Goal: Navigation & Orientation: Understand site structure

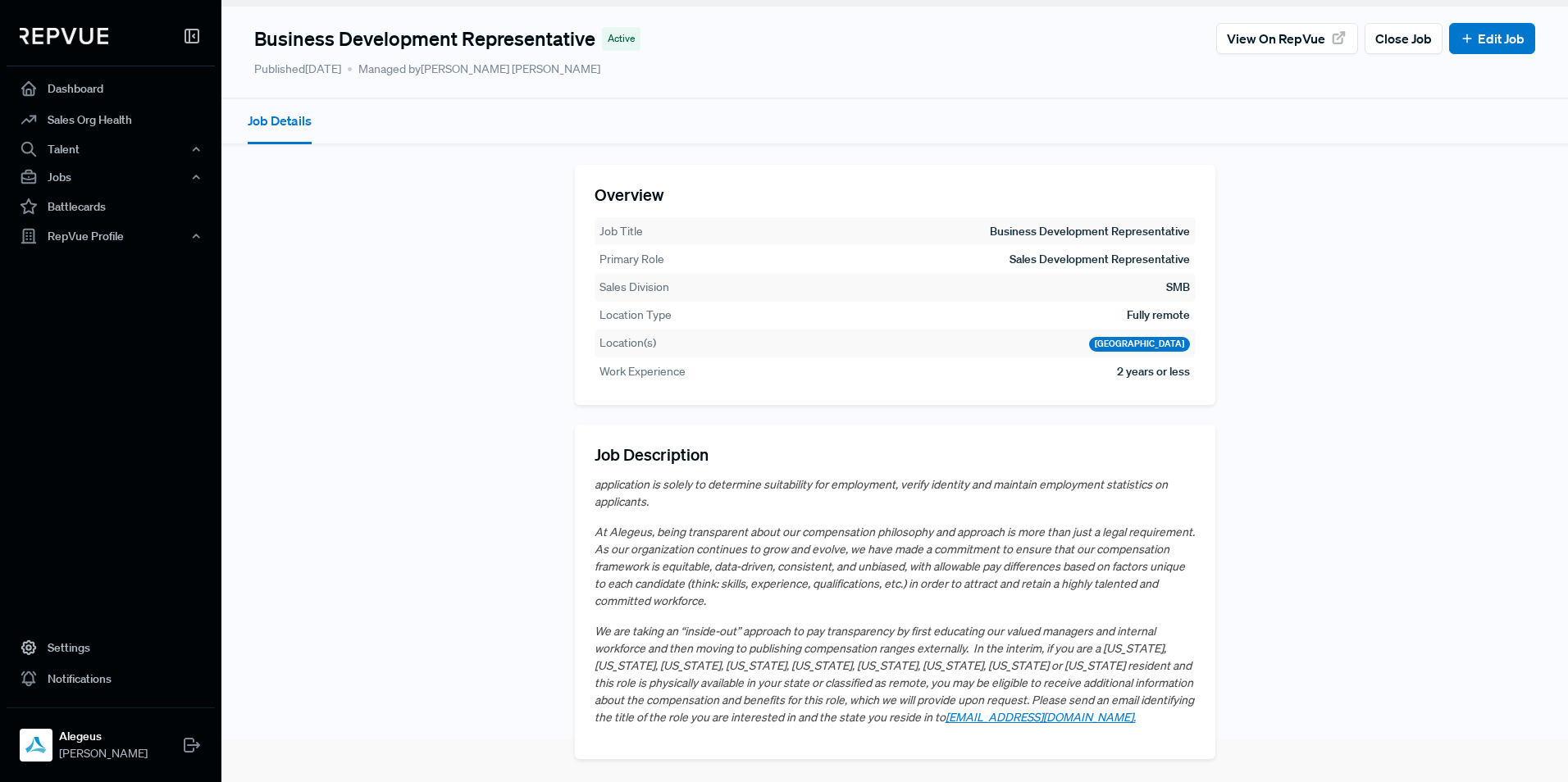
scroll to position [66, 0]
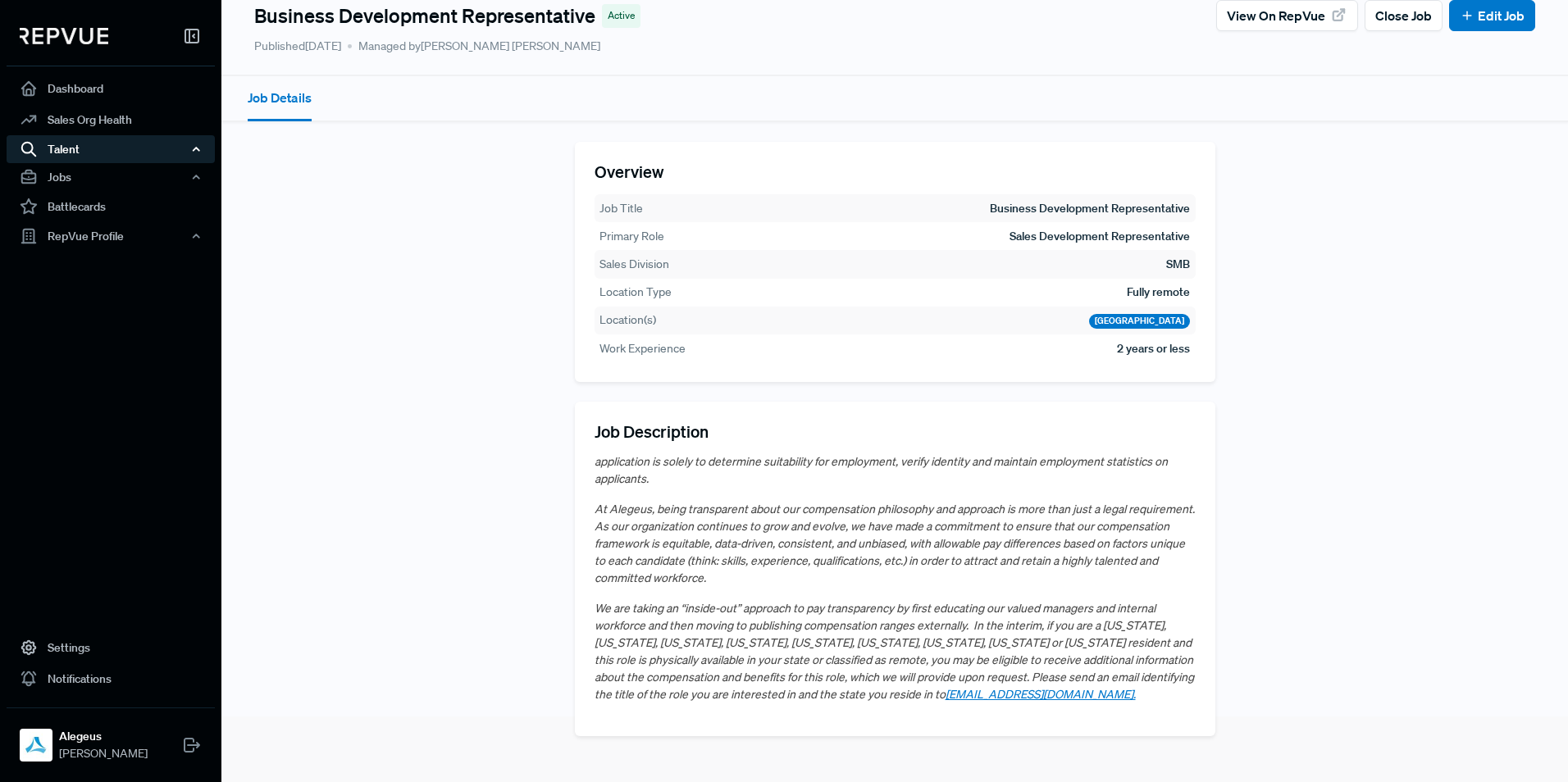
click at [188, 153] on div "Talent" at bounding box center [111, 148] width 208 height 27
click at [80, 191] on link "Talent Data" at bounding box center [132, 181] width 208 height 27
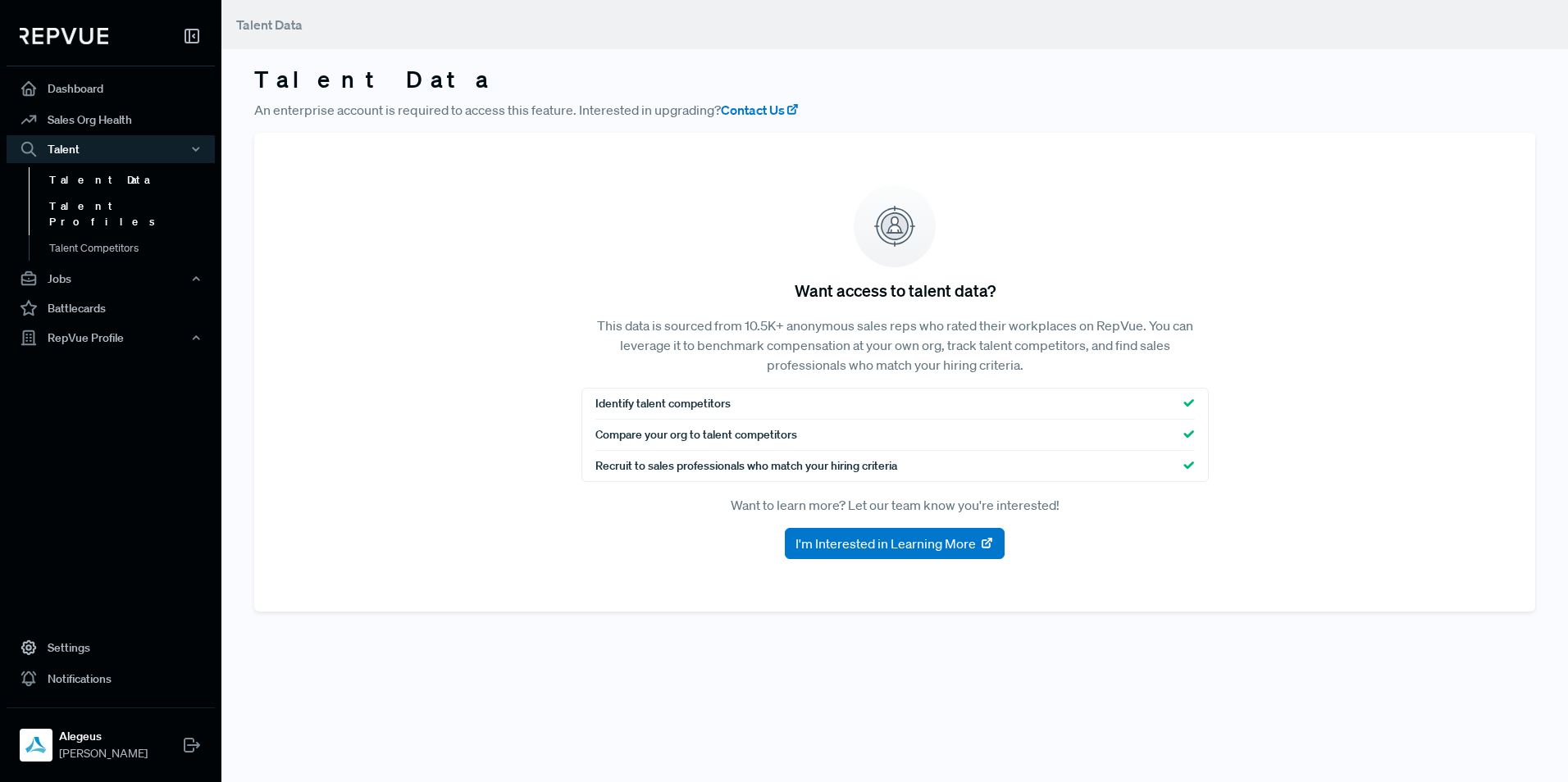
click at [78, 207] on link "Talent Profiles" at bounding box center [132, 214] width 208 height 42
click at [80, 236] on link "Talent Competitors" at bounding box center [132, 257] width 208 height 42
click at [80, 265] on div "Jobs" at bounding box center [111, 278] width 208 height 27
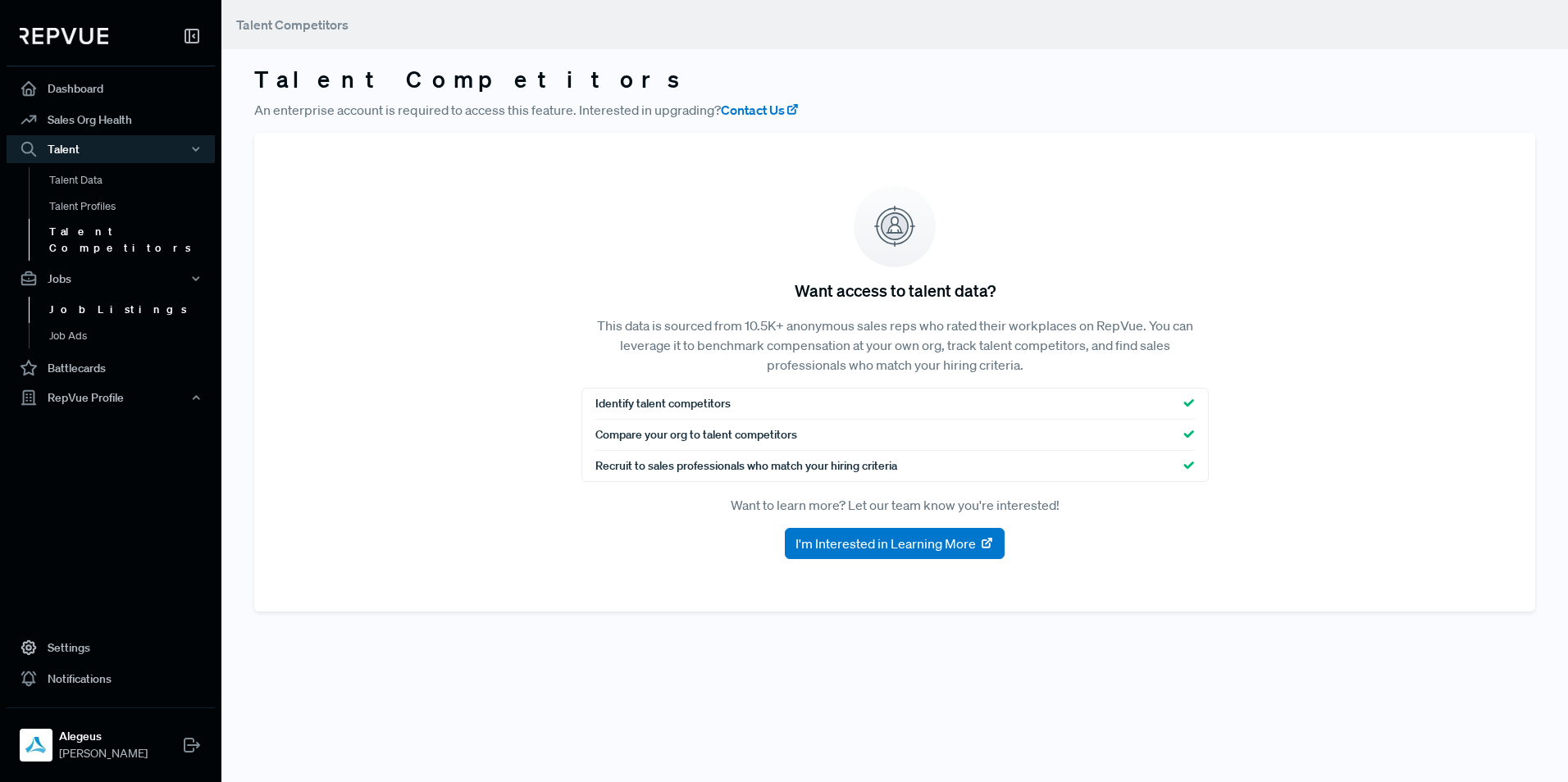
click at [85, 296] on link "Job Listings" at bounding box center [132, 310] width 208 height 27
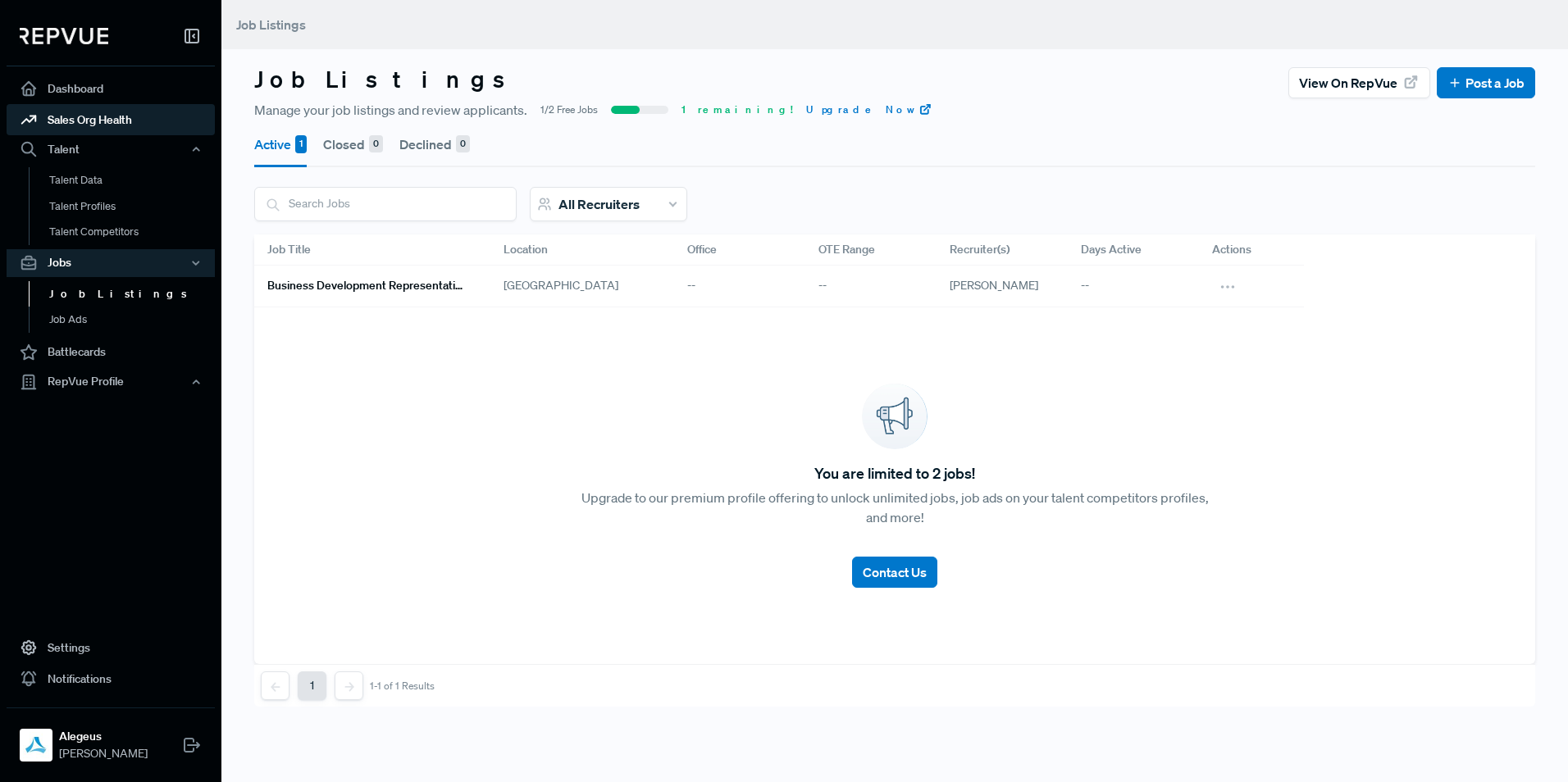
click at [107, 117] on link "Sales Org Health" at bounding box center [111, 119] width 208 height 31
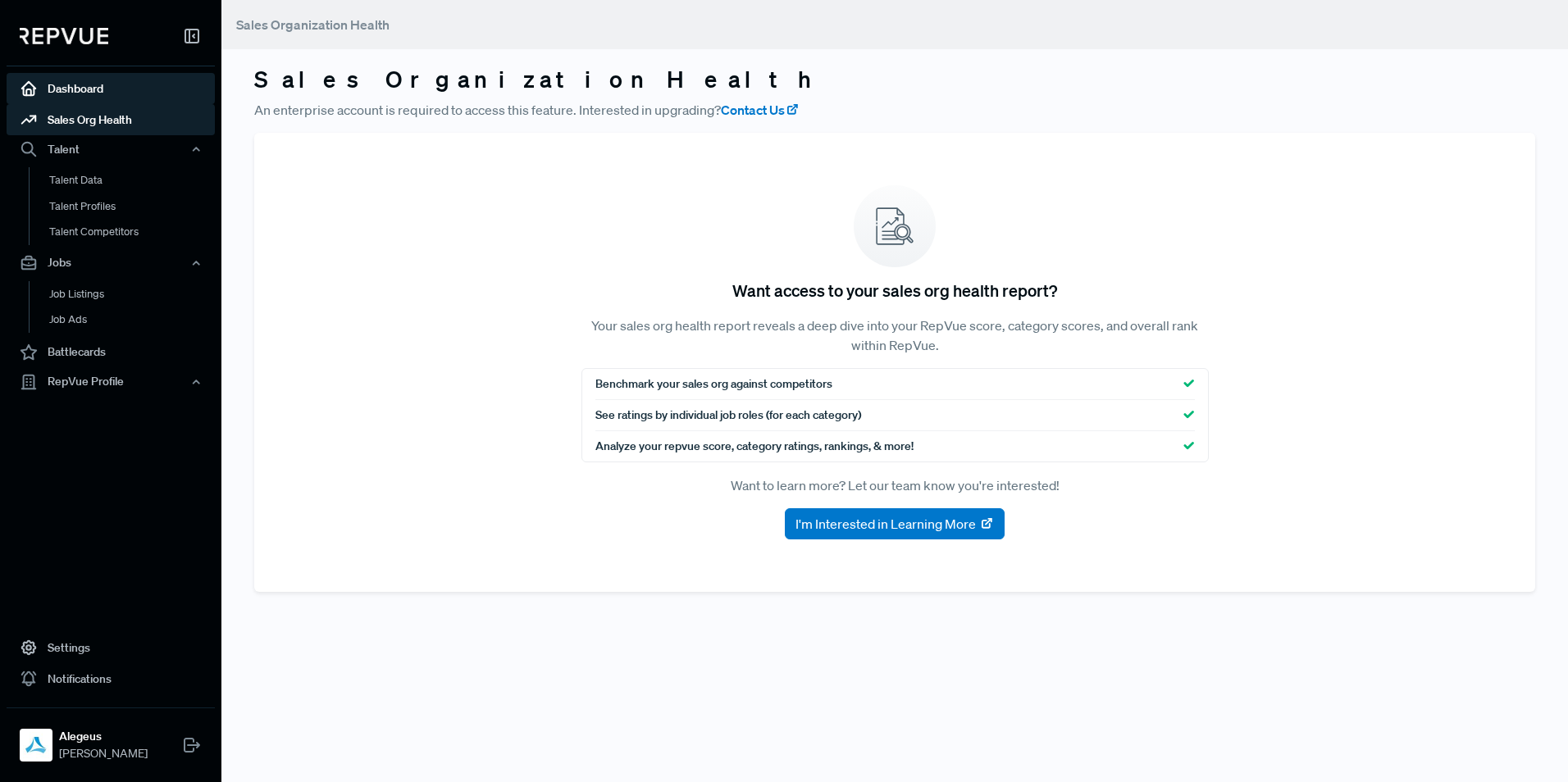
click at [101, 79] on link "Dashboard" at bounding box center [111, 88] width 208 height 31
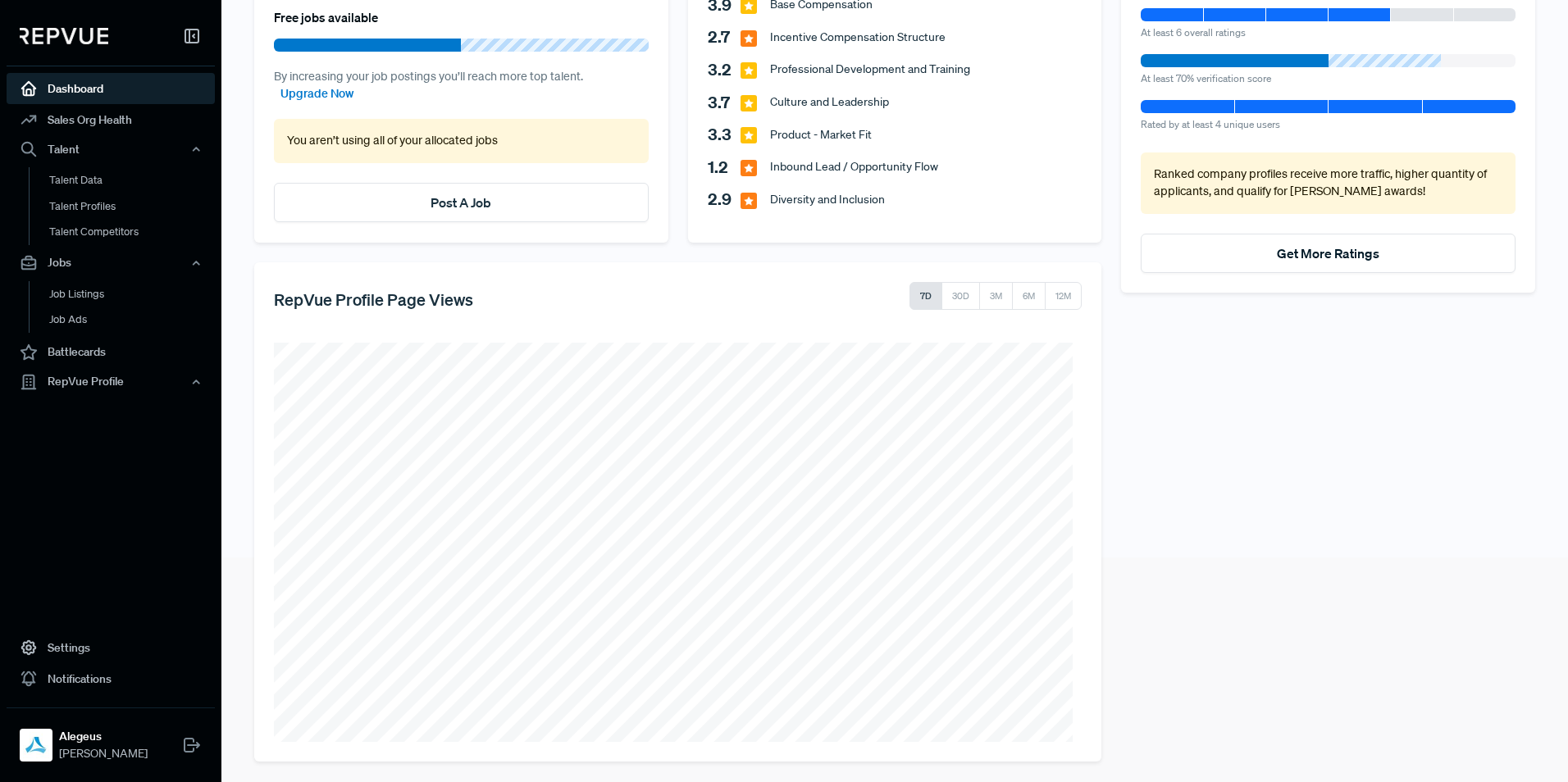
scroll to position [231, 0]
